Goal: Transaction & Acquisition: Purchase product/service

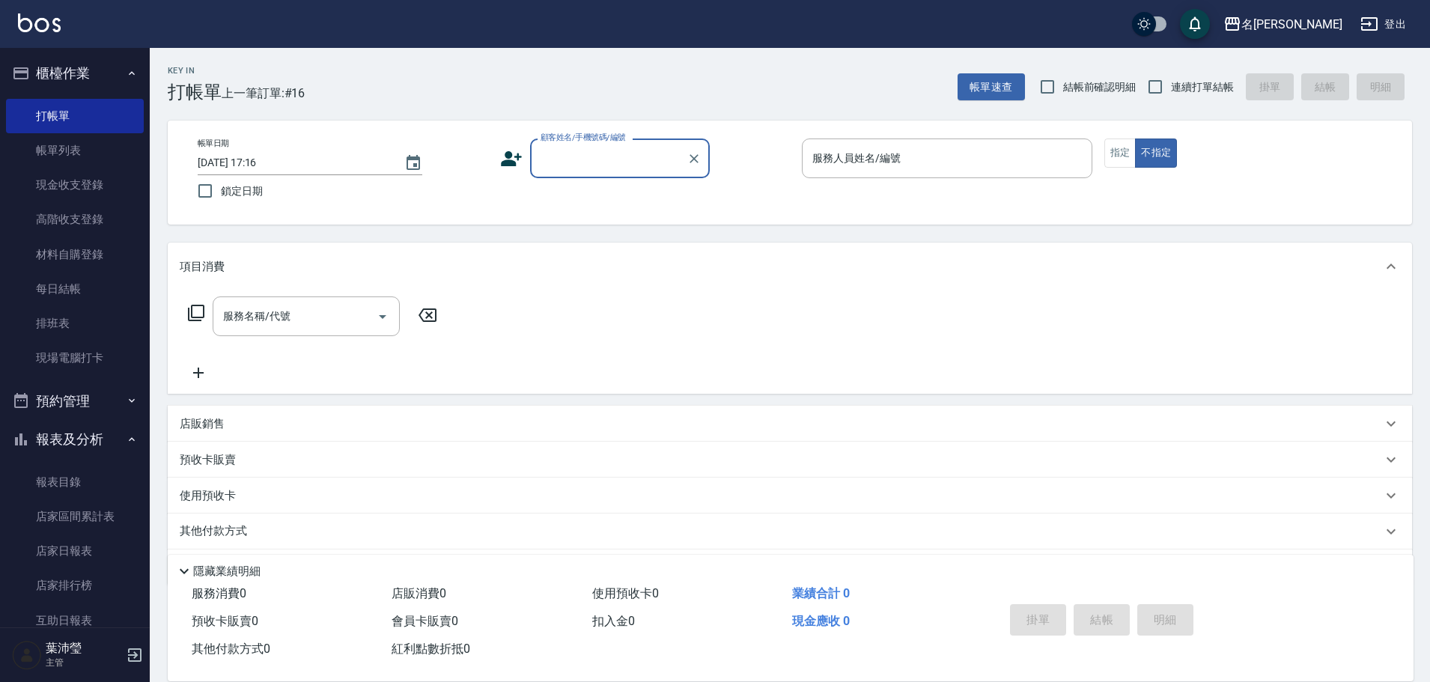
click at [598, 165] on input "顧客姓名/手機號碼/編號" at bounding box center [609, 158] width 144 height 26
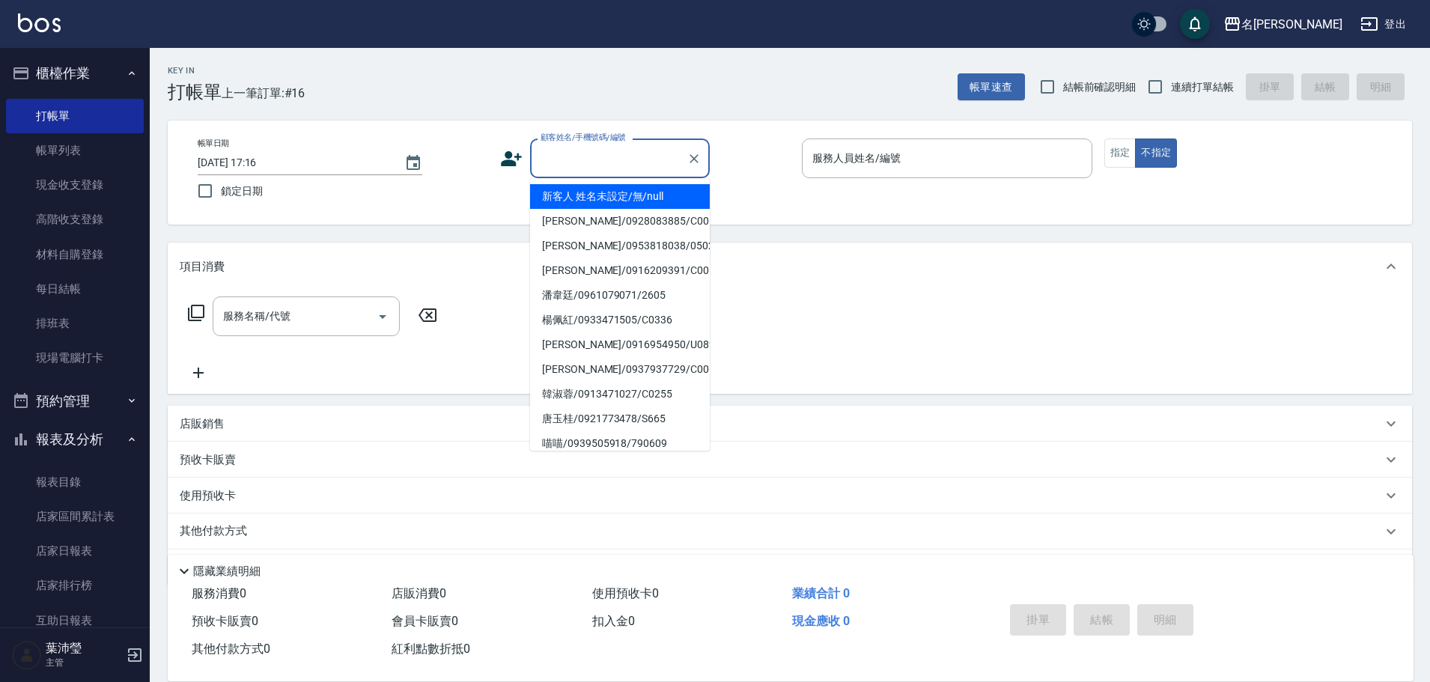
click at [604, 186] on li "新客人 姓名未設定/無/null" at bounding box center [620, 196] width 180 height 25
type input "新客人 姓名未設定/無/null"
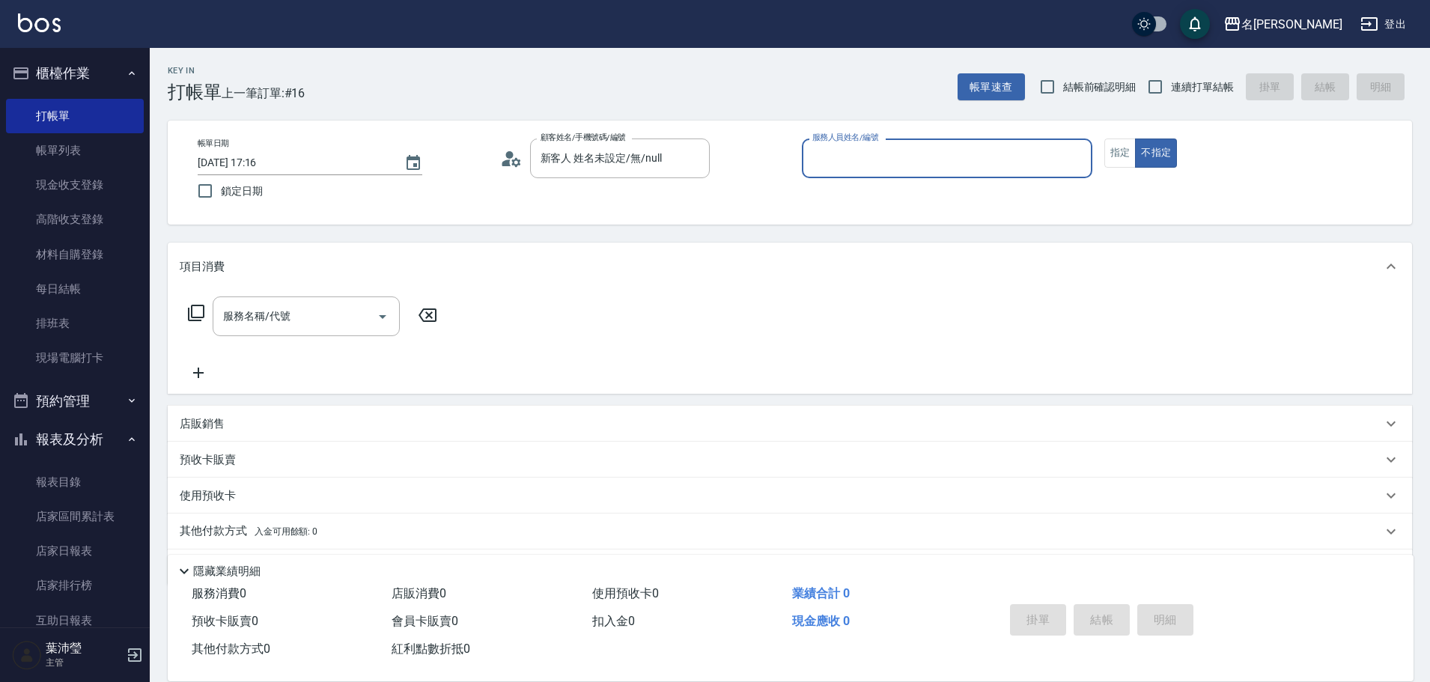
click at [916, 160] on input "服務人員姓名/編號" at bounding box center [947, 158] width 277 height 26
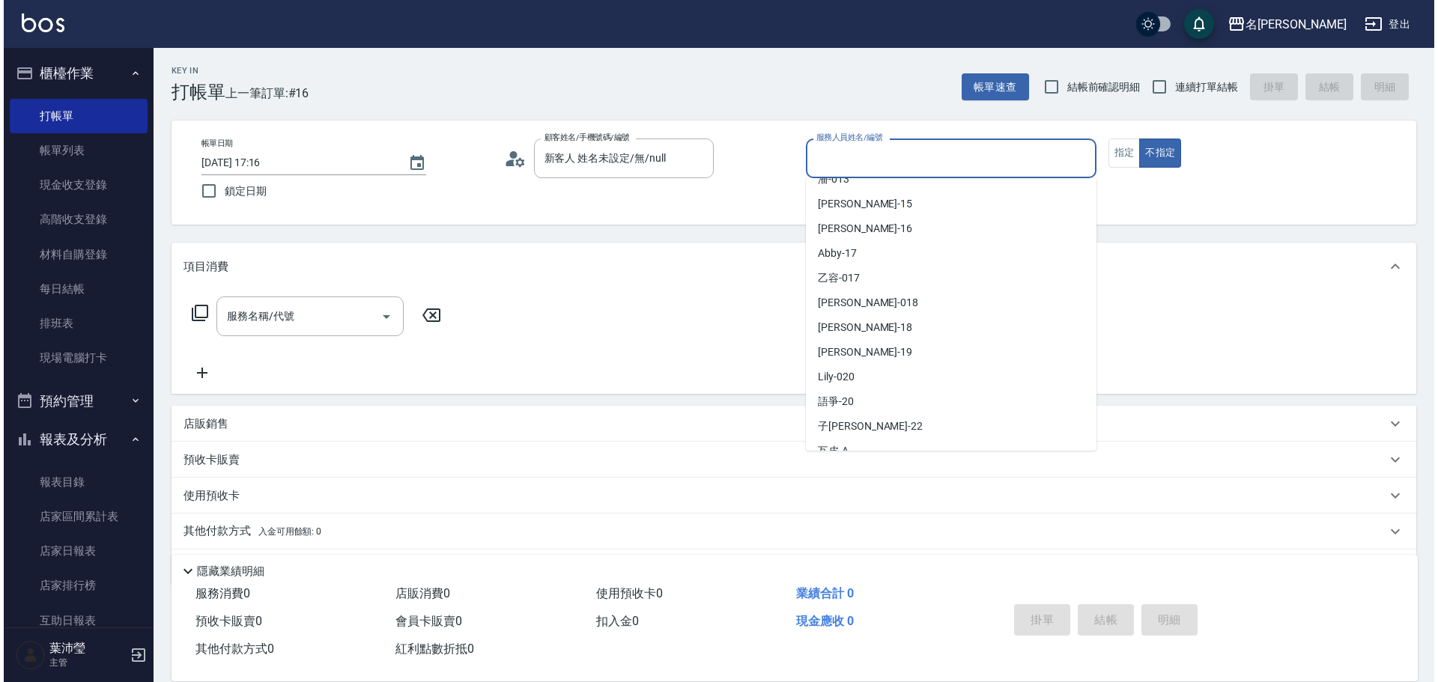
scroll to position [357, 0]
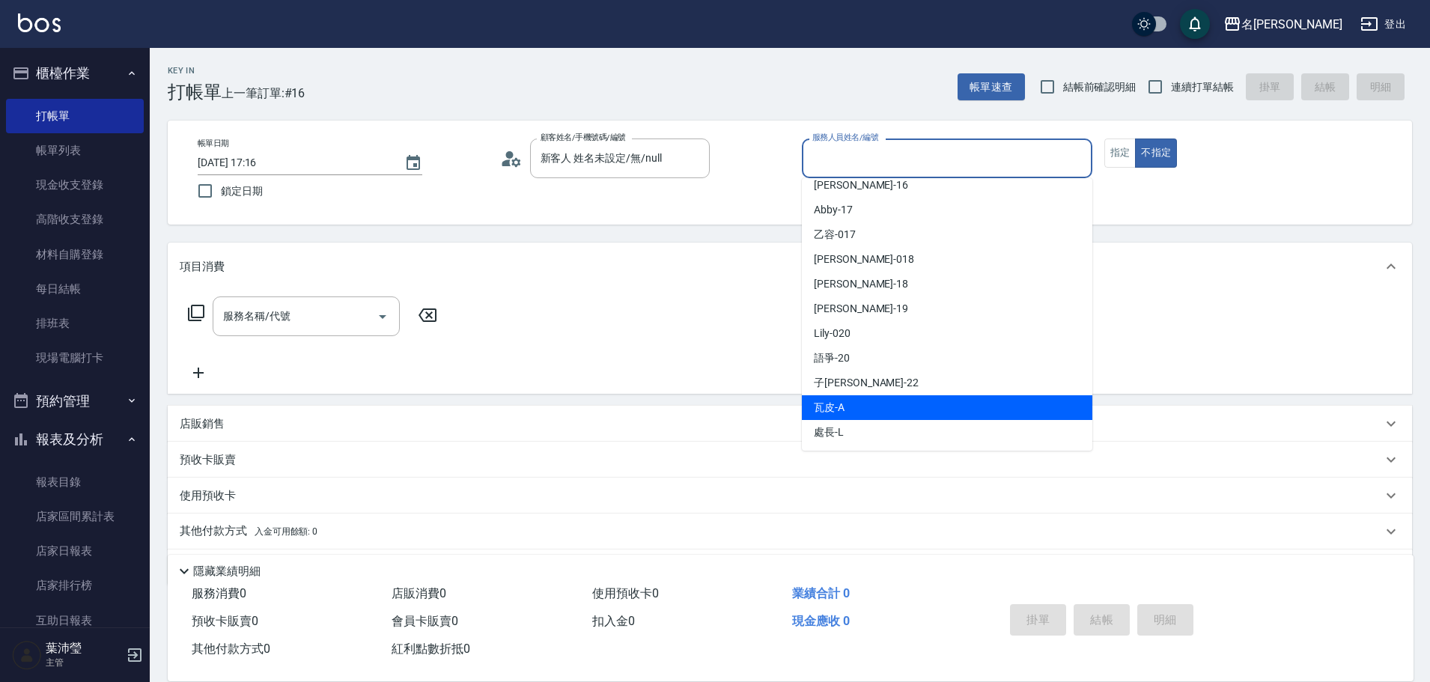
click at [983, 410] on div "瓦皮 -A" at bounding box center [947, 407] width 291 height 25
type input "瓦皮-A"
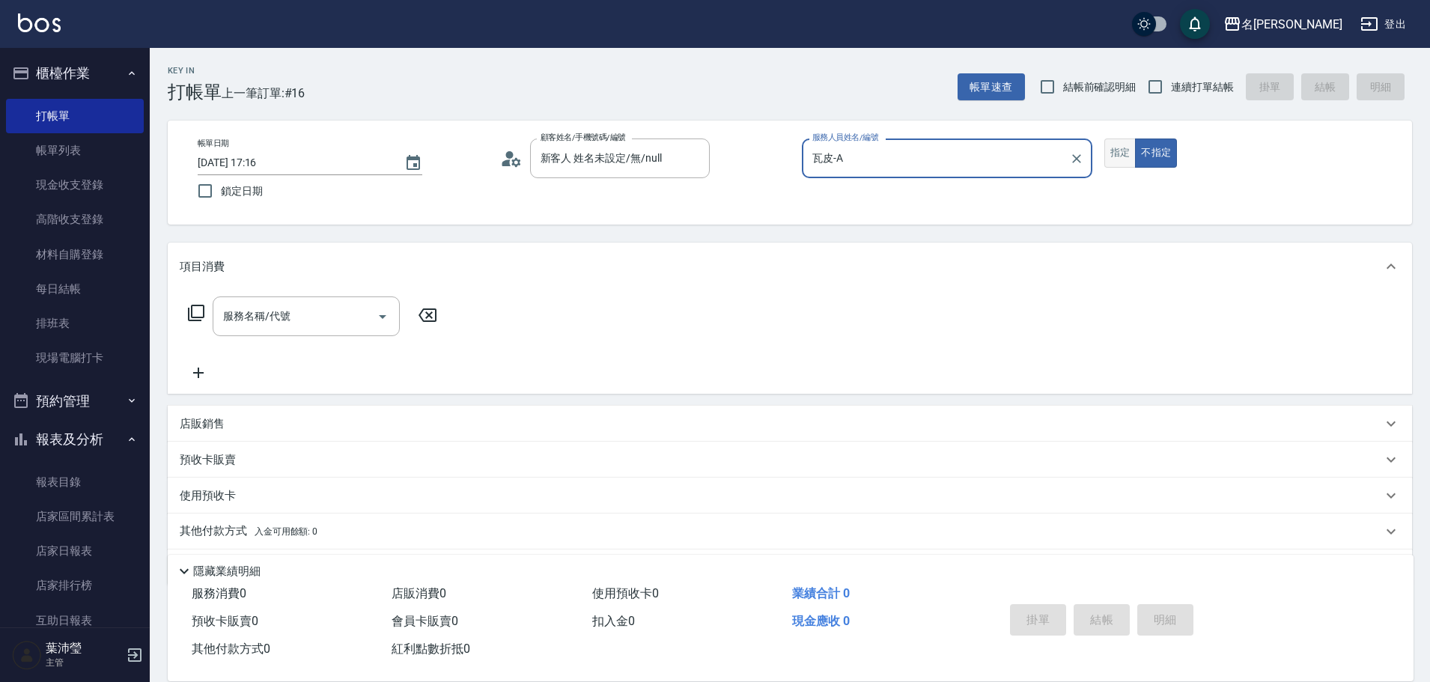
click at [1111, 151] on button "指定" at bounding box center [1120, 153] width 32 height 29
click at [195, 309] on icon at bounding box center [196, 313] width 18 height 18
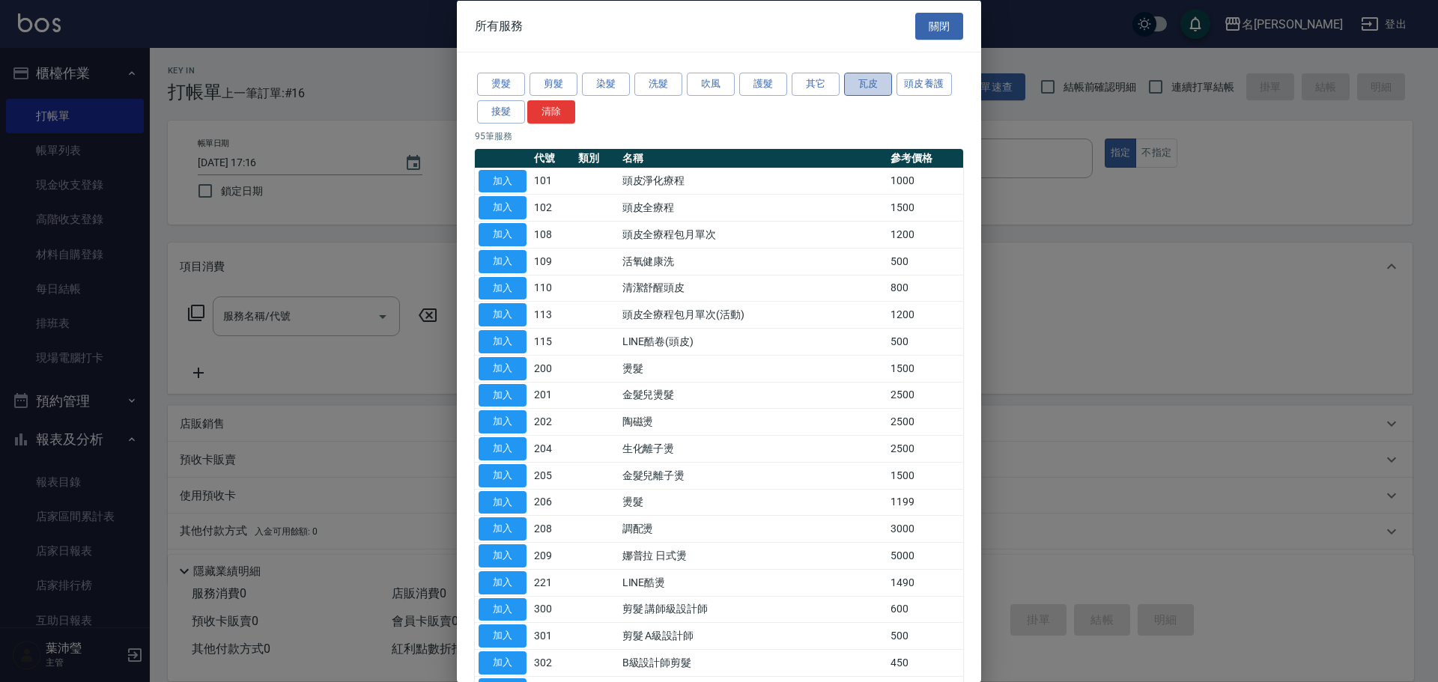
click at [851, 92] on button "瓦皮" at bounding box center [868, 84] width 48 height 23
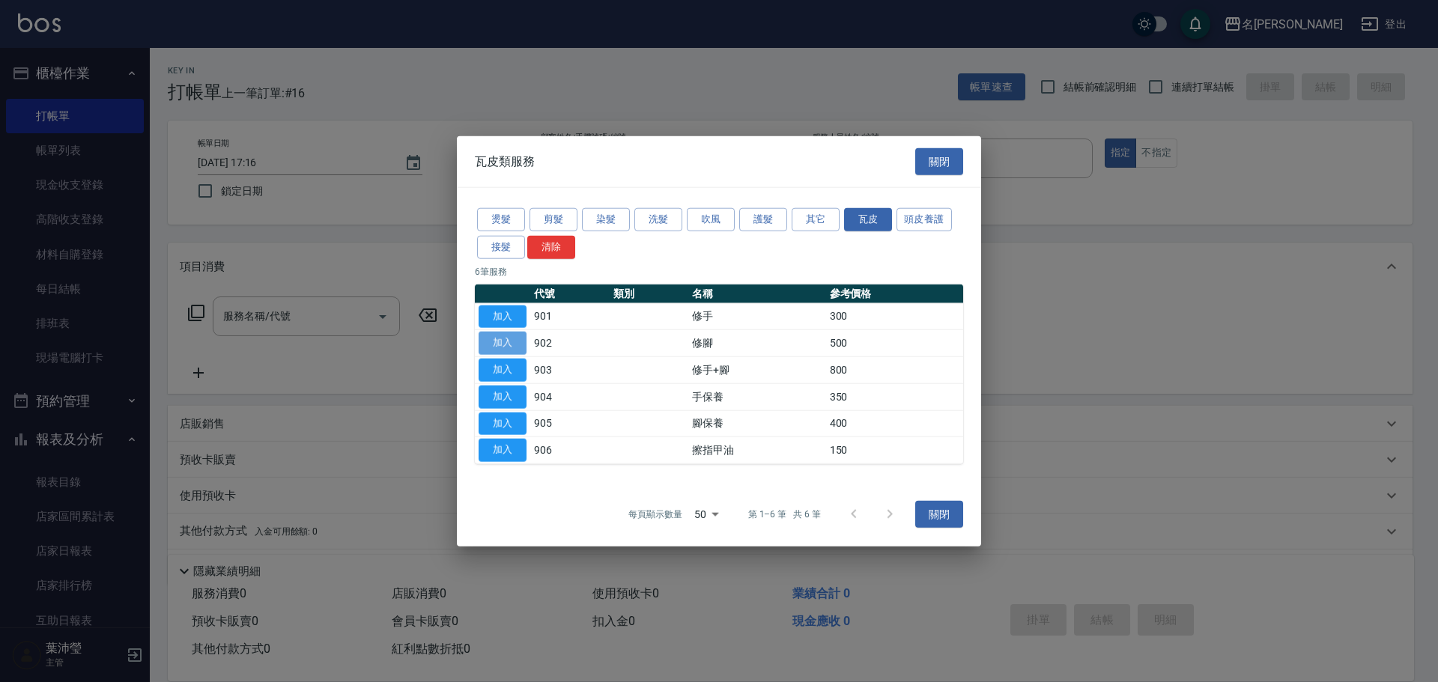
click at [502, 345] on button "加入" at bounding box center [502, 343] width 48 height 23
type input "修腳(902)"
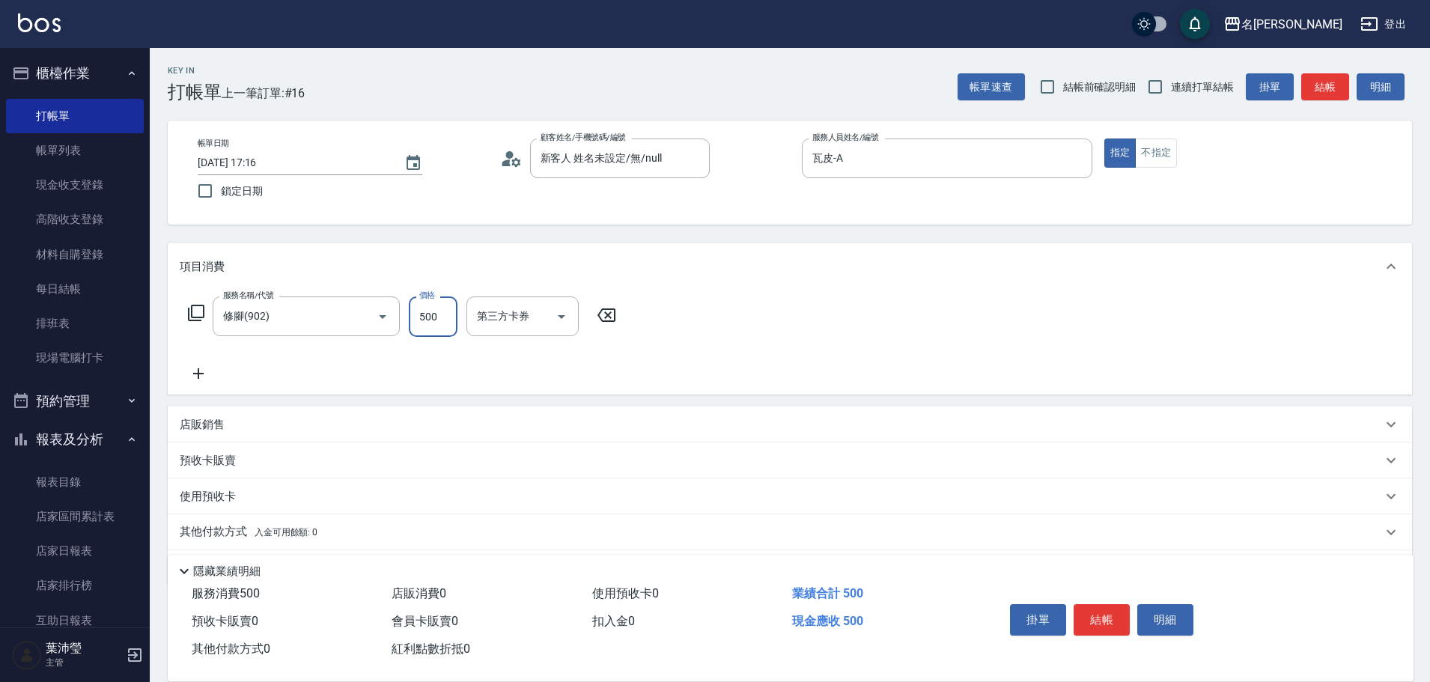
click at [450, 322] on input "500" at bounding box center [433, 316] width 49 height 40
type input "900"
click at [1097, 616] on button "結帳" at bounding box center [1102, 619] width 56 height 31
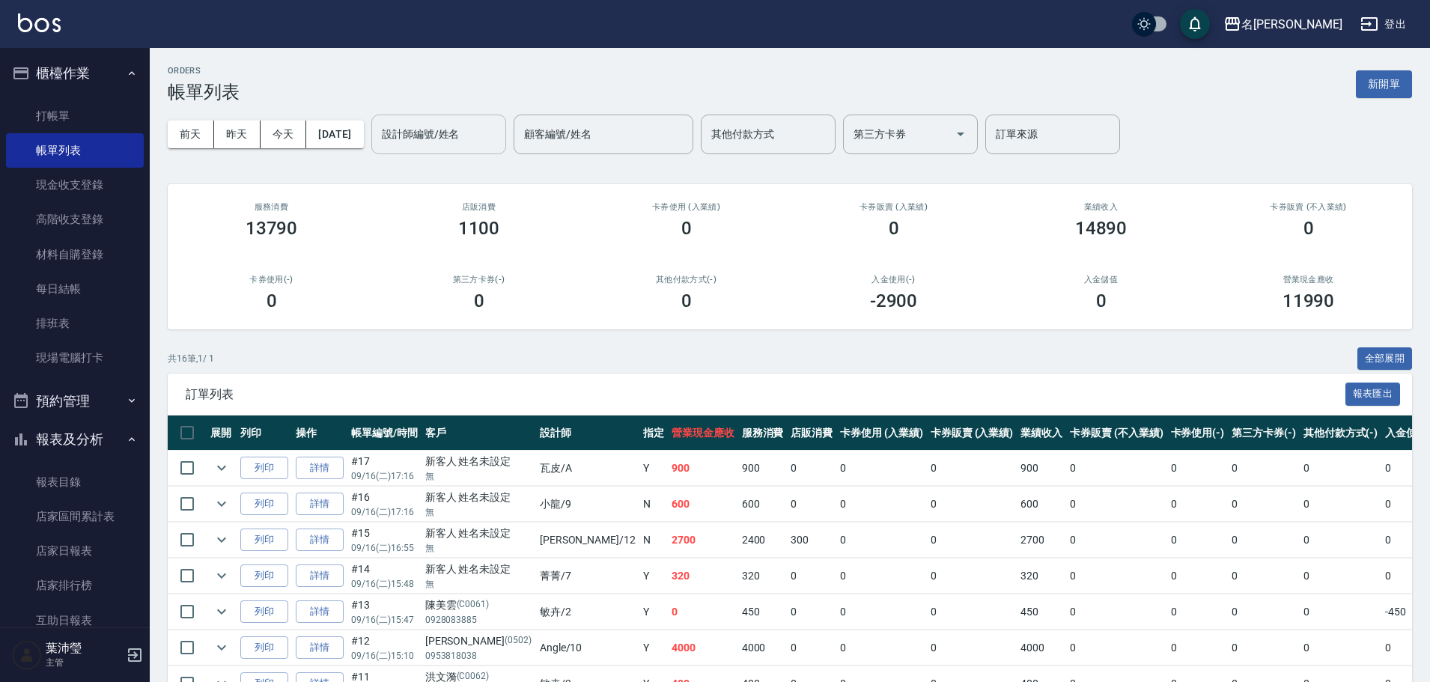
click at [499, 124] on input "設計師編號/姓名" at bounding box center [438, 134] width 121 height 26
click at [484, 172] on div "[PERSON_NAME] -12" at bounding box center [464, 172] width 135 height 25
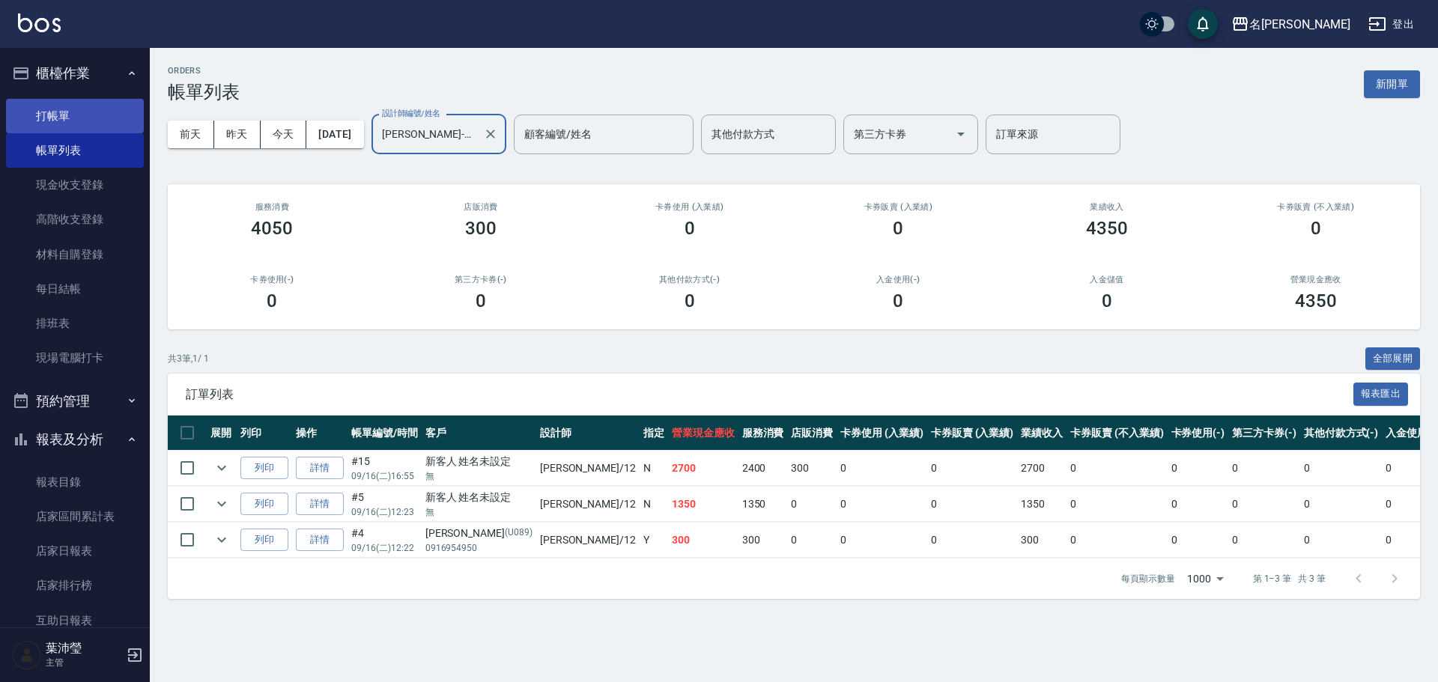
type input "[PERSON_NAME]-12"
click at [49, 114] on link "打帳單" at bounding box center [75, 116] width 138 height 34
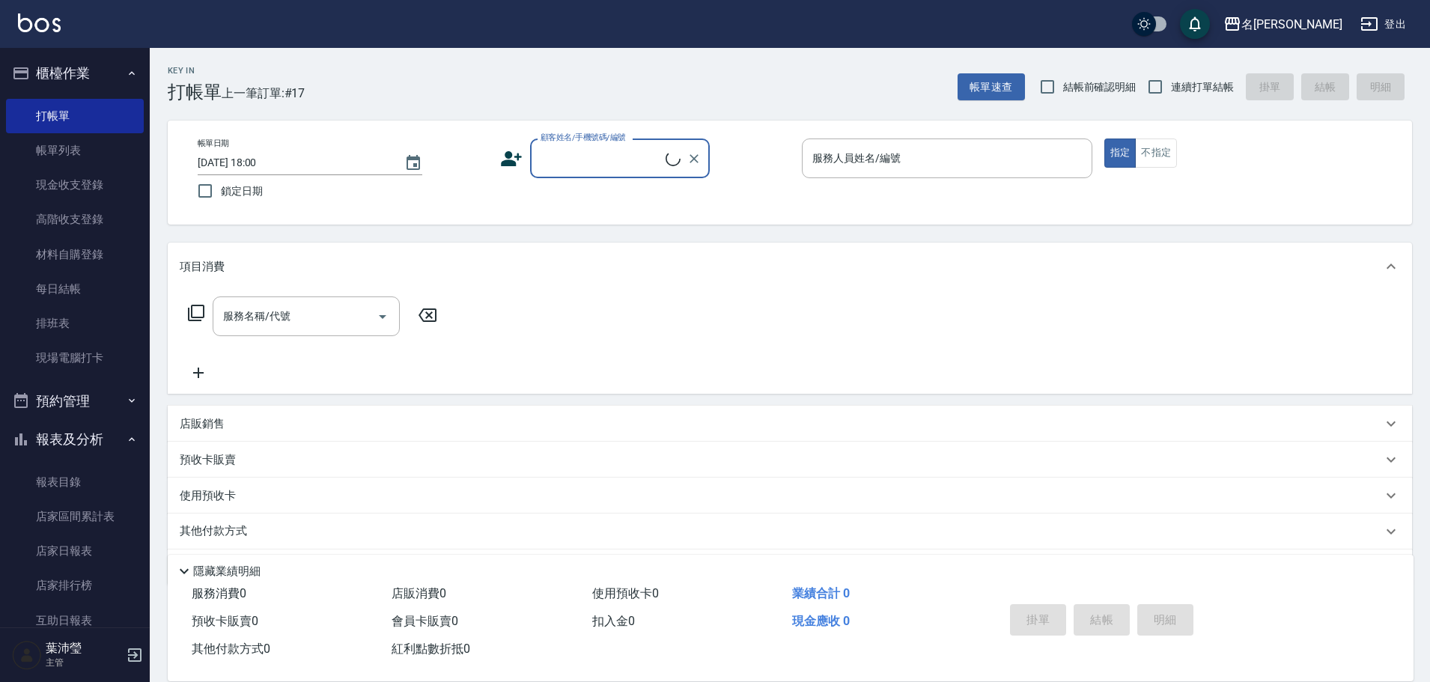
click at [583, 164] on input "顧客姓名/手機號碼/編號" at bounding box center [601, 158] width 129 height 26
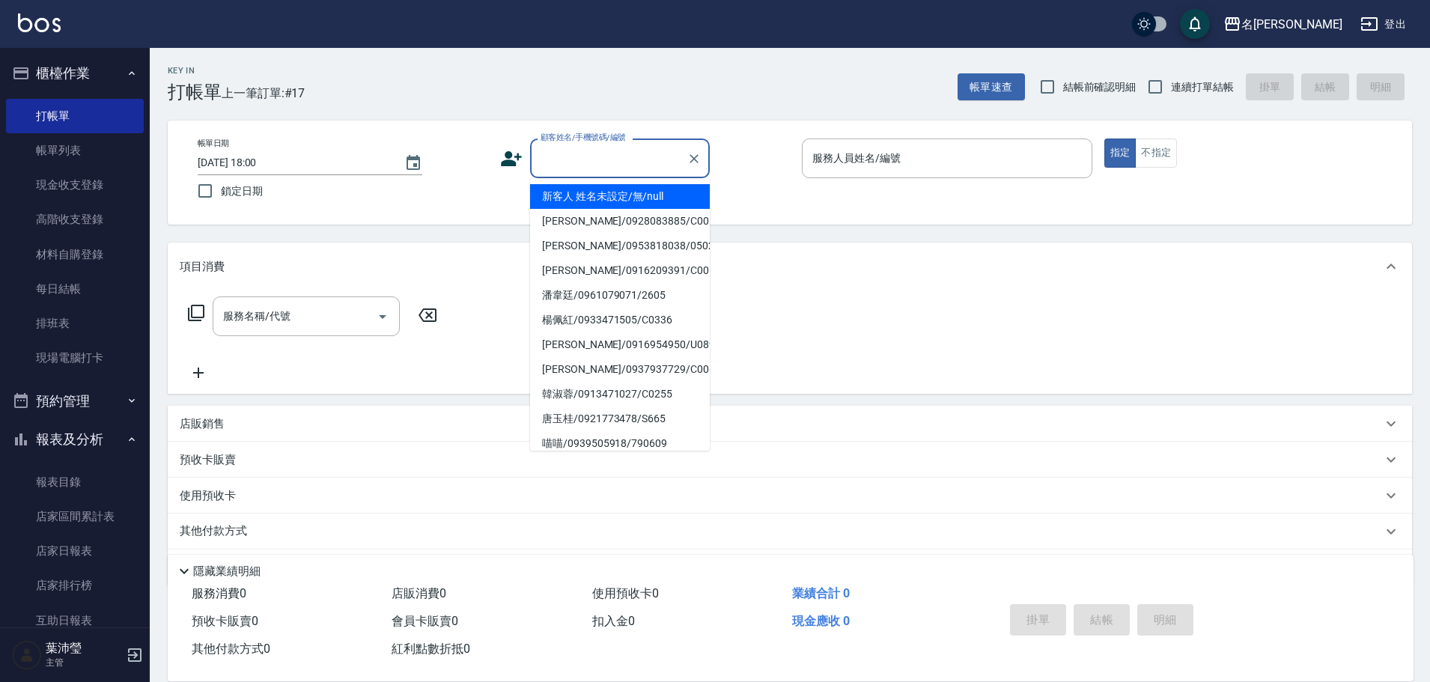
drag, startPoint x: 600, startPoint y: 195, endPoint x: 709, endPoint y: 179, distance: 110.4
click at [599, 195] on li "新客人 姓名未設定/無/null" at bounding box center [620, 196] width 180 height 25
type input "新客人 姓名未設定/無/null"
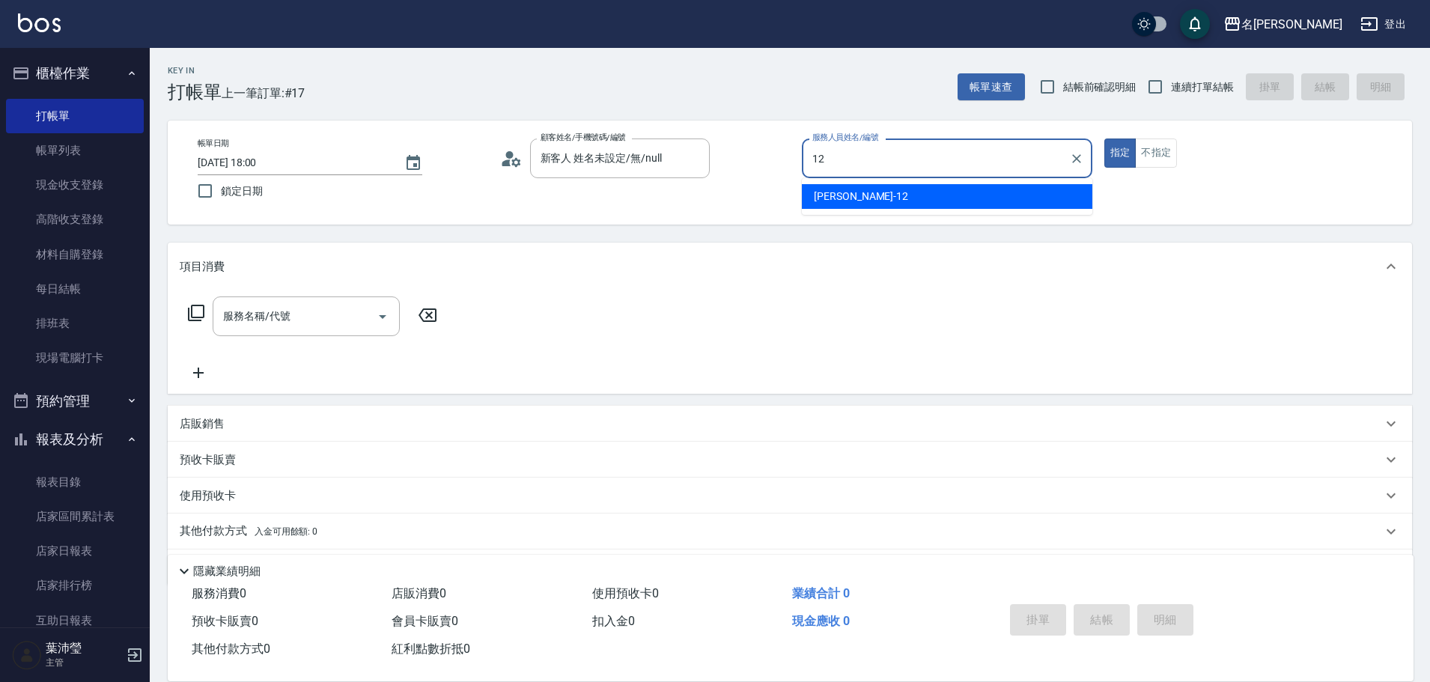
click at [877, 196] on div "[PERSON_NAME] -12" at bounding box center [947, 196] width 291 height 25
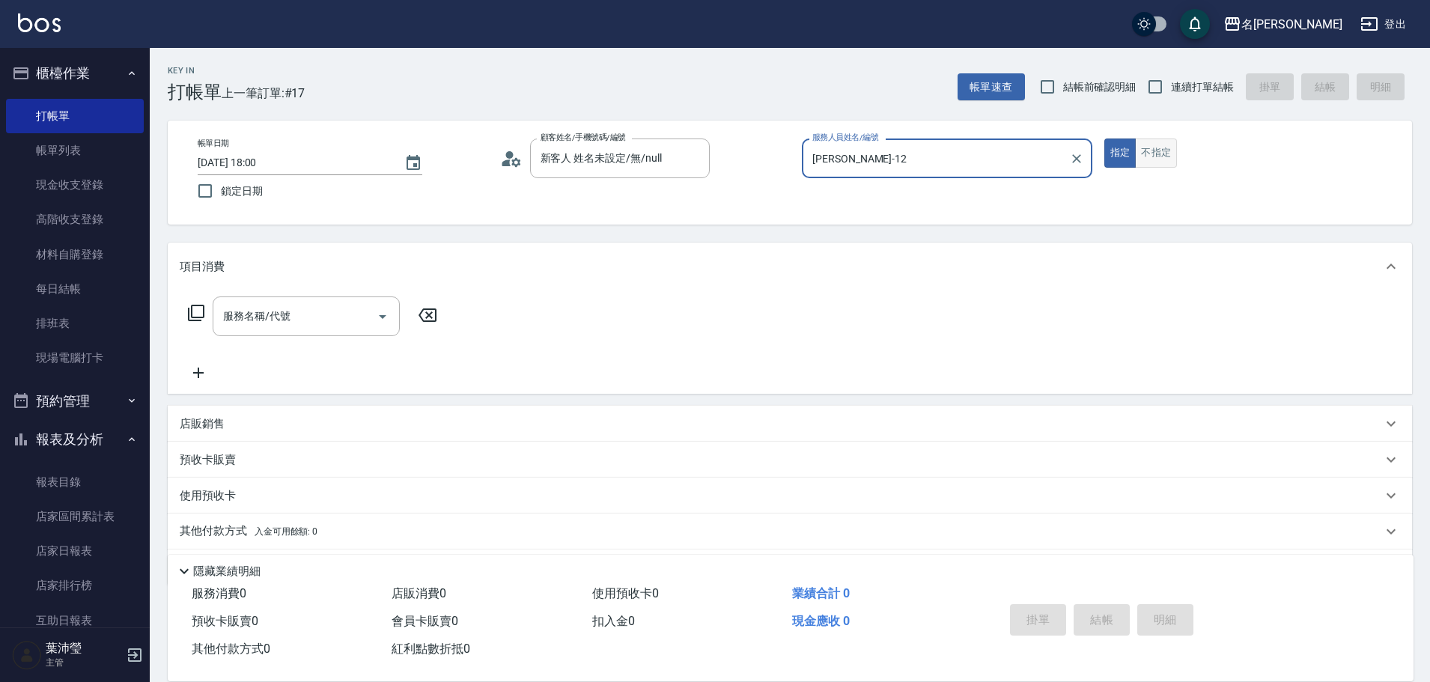
type input "[PERSON_NAME]-12"
click at [1149, 162] on button "不指定" at bounding box center [1156, 153] width 42 height 29
click at [193, 308] on icon at bounding box center [196, 313] width 18 height 18
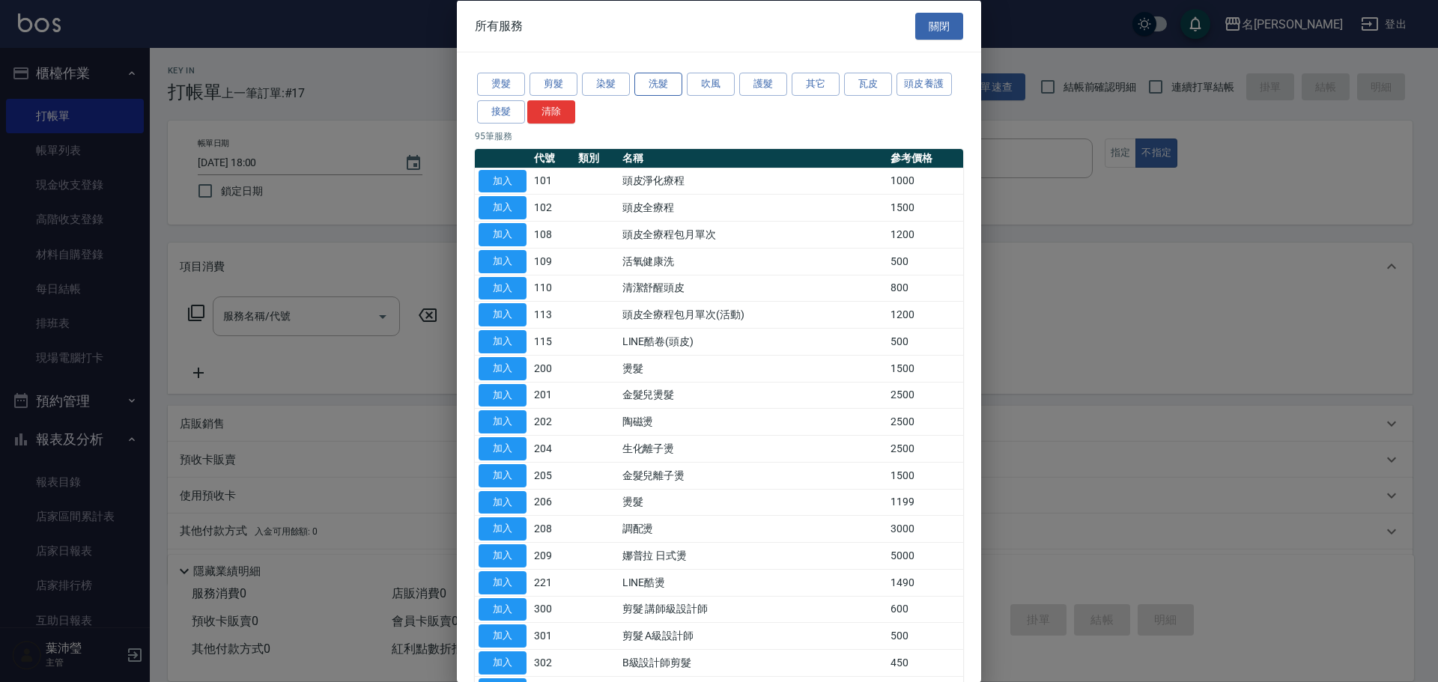
click at [654, 78] on button "洗髮" at bounding box center [658, 84] width 48 height 23
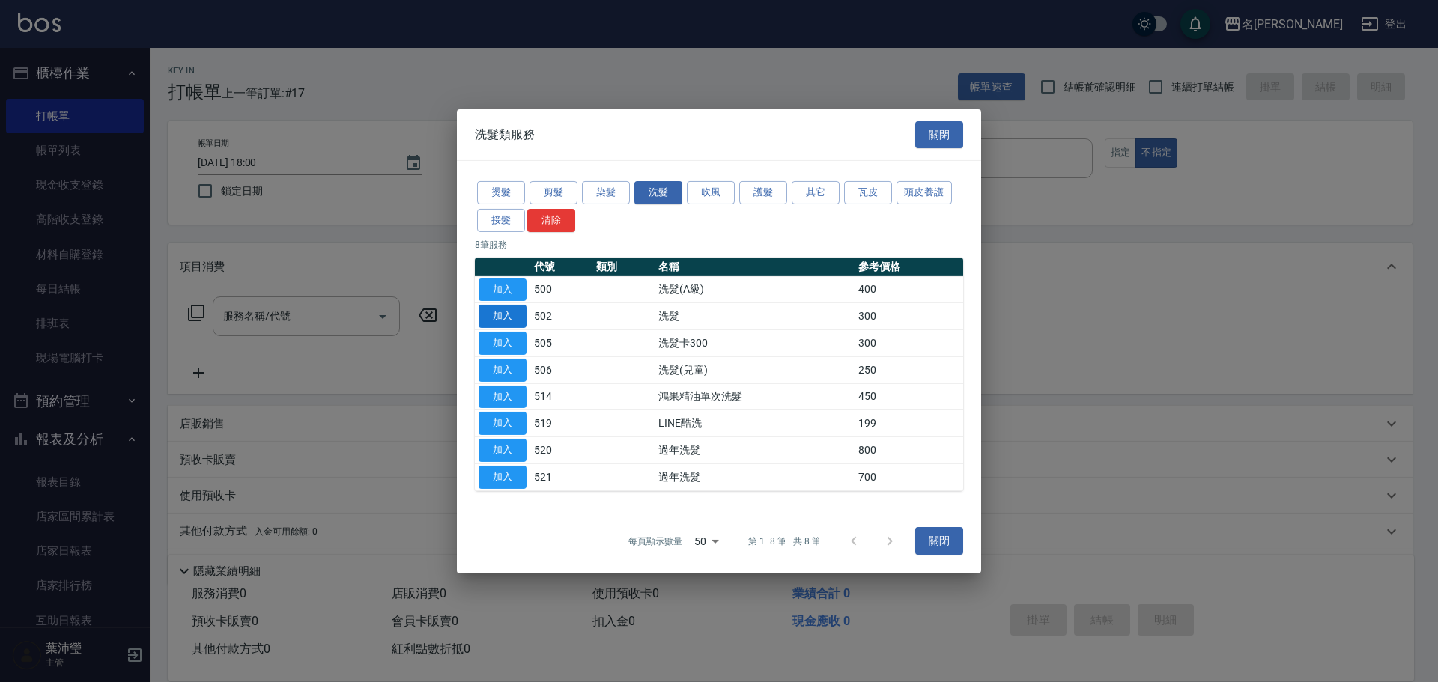
click at [523, 311] on button "加入" at bounding box center [502, 316] width 48 height 23
type input "洗髮(502)"
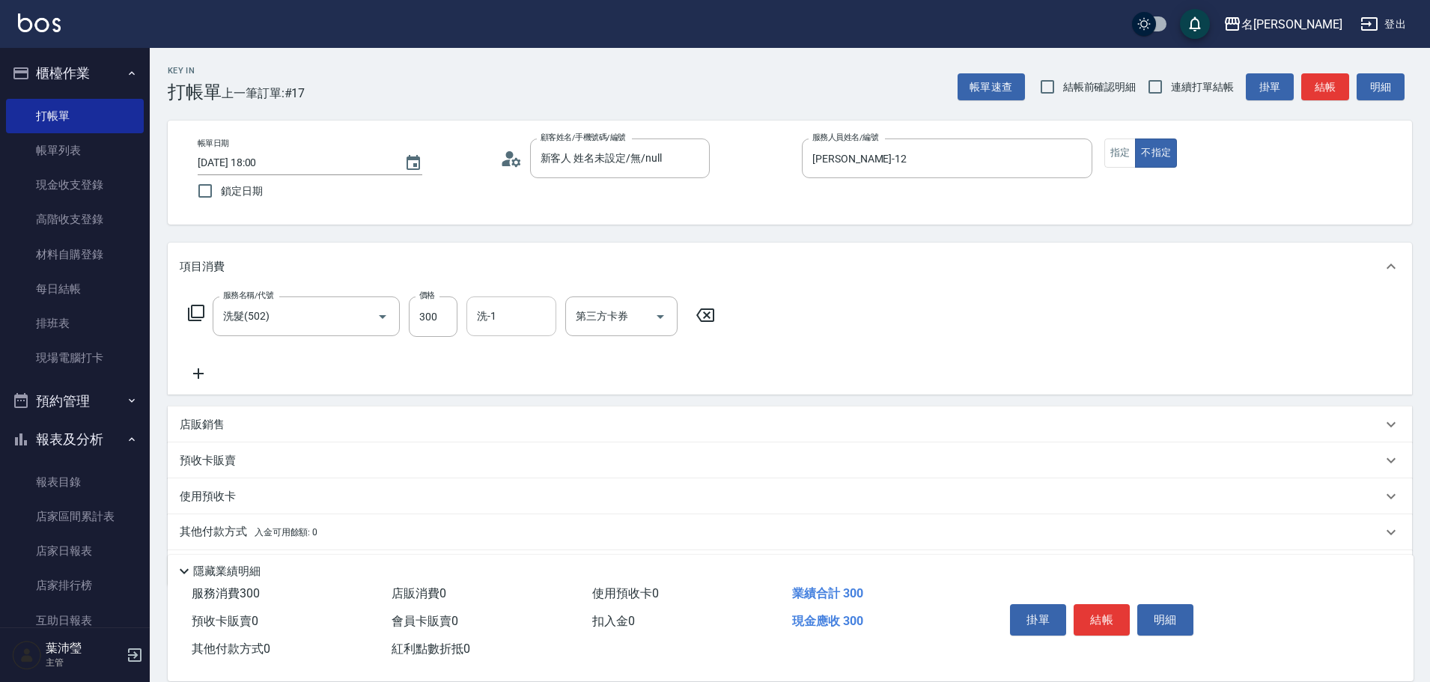
click at [508, 308] on input "洗-1" at bounding box center [511, 316] width 76 height 26
click at [525, 360] on div "語爭 -20" at bounding box center [511, 354] width 90 height 25
type input "語爭-20"
click at [1103, 613] on button "結帳" at bounding box center [1102, 619] width 56 height 31
